Goal: Task Accomplishment & Management: Complete application form

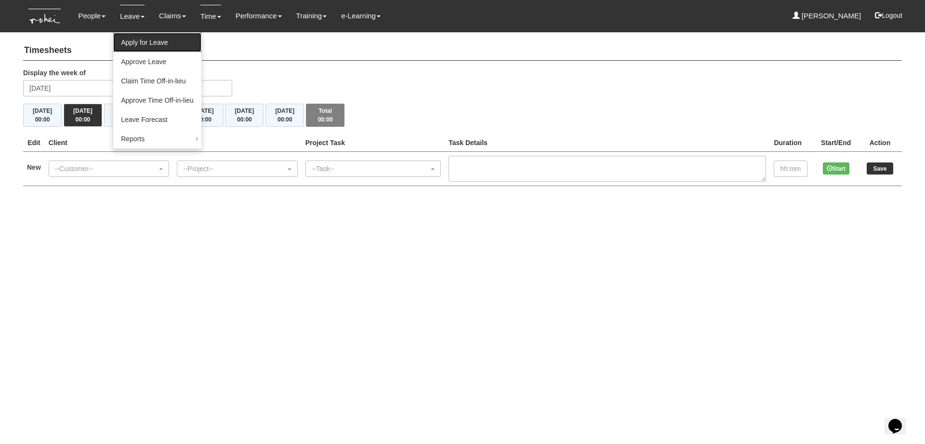
click at [147, 41] on link "Apply for Leave" at bounding box center [157, 42] width 88 height 19
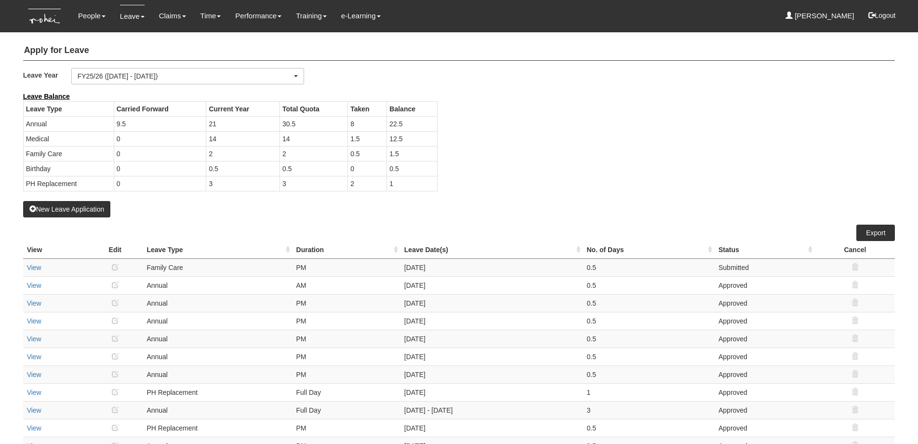
select select "50"
click at [92, 209] on button "New Leave Application" at bounding box center [67, 209] width 88 height 16
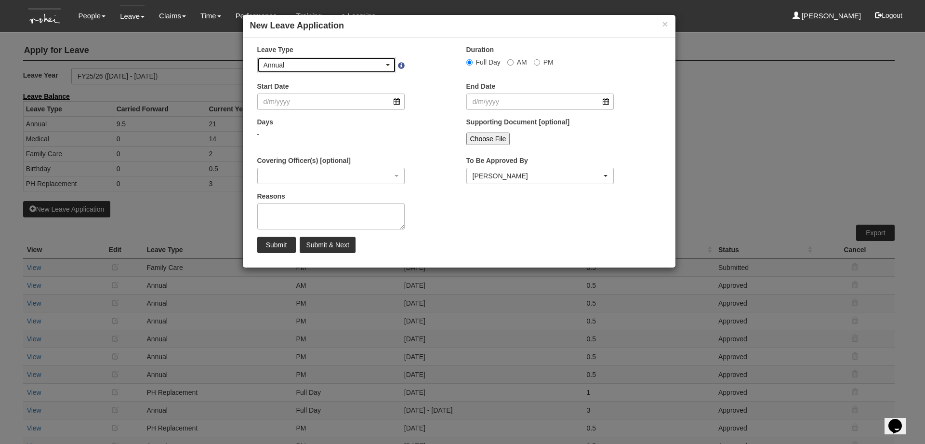
click at [369, 64] on div "Annual" at bounding box center [324, 65] width 121 height 10
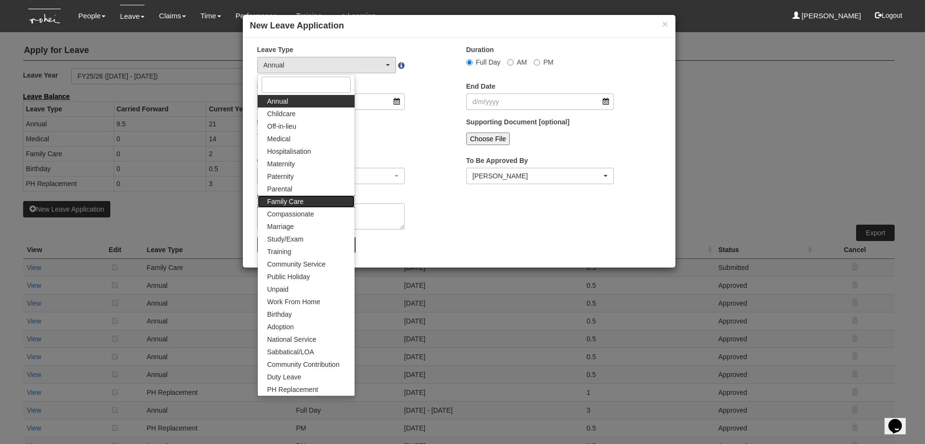
click at [325, 204] on link "Family Care" at bounding box center [306, 201] width 97 height 13
select select "9"
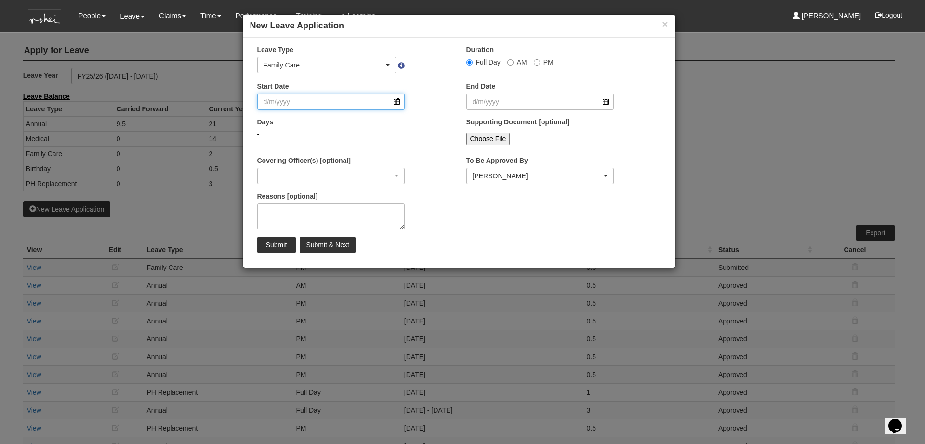
click at [332, 94] on input "Start Date" at bounding box center [331, 101] width 148 height 16
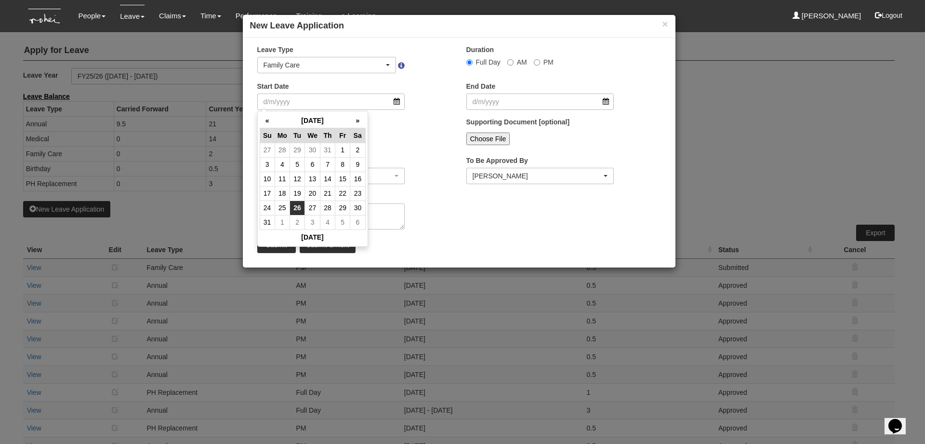
click at [298, 207] on td "26" at bounding box center [297, 207] width 15 height 14
type input "26/8/2025"
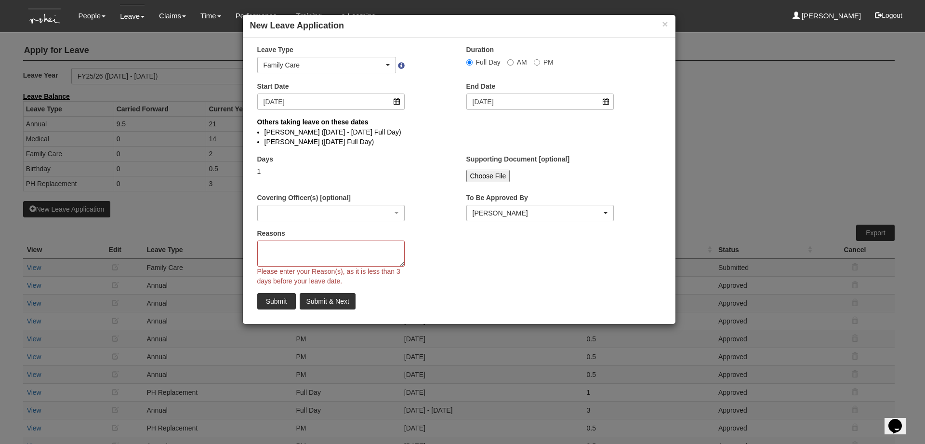
select select
click at [318, 254] on textarea "Reasons" at bounding box center [331, 253] width 148 height 26
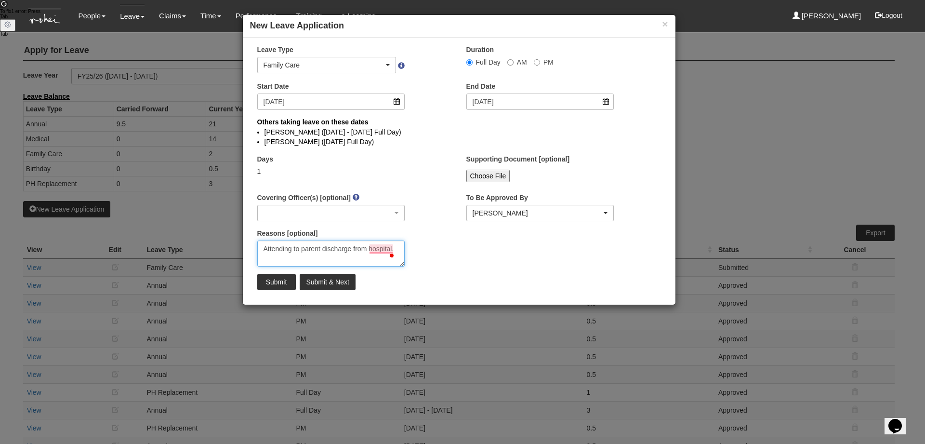
type textarea "Attending to parent discharge from hospital."
click at [277, 277] on input "Submit" at bounding box center [276, 282] width 39 height 16
select select "1"
select select
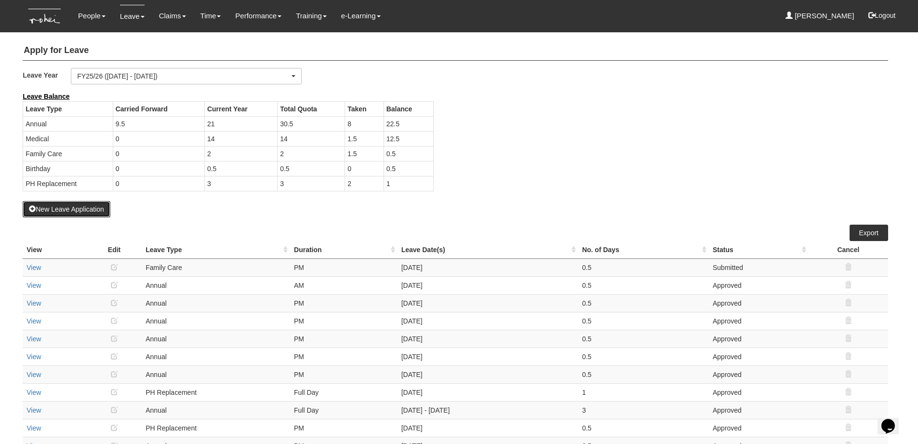
select select "50"
